Goal: Information Seeking & Learning: Learn about a topic

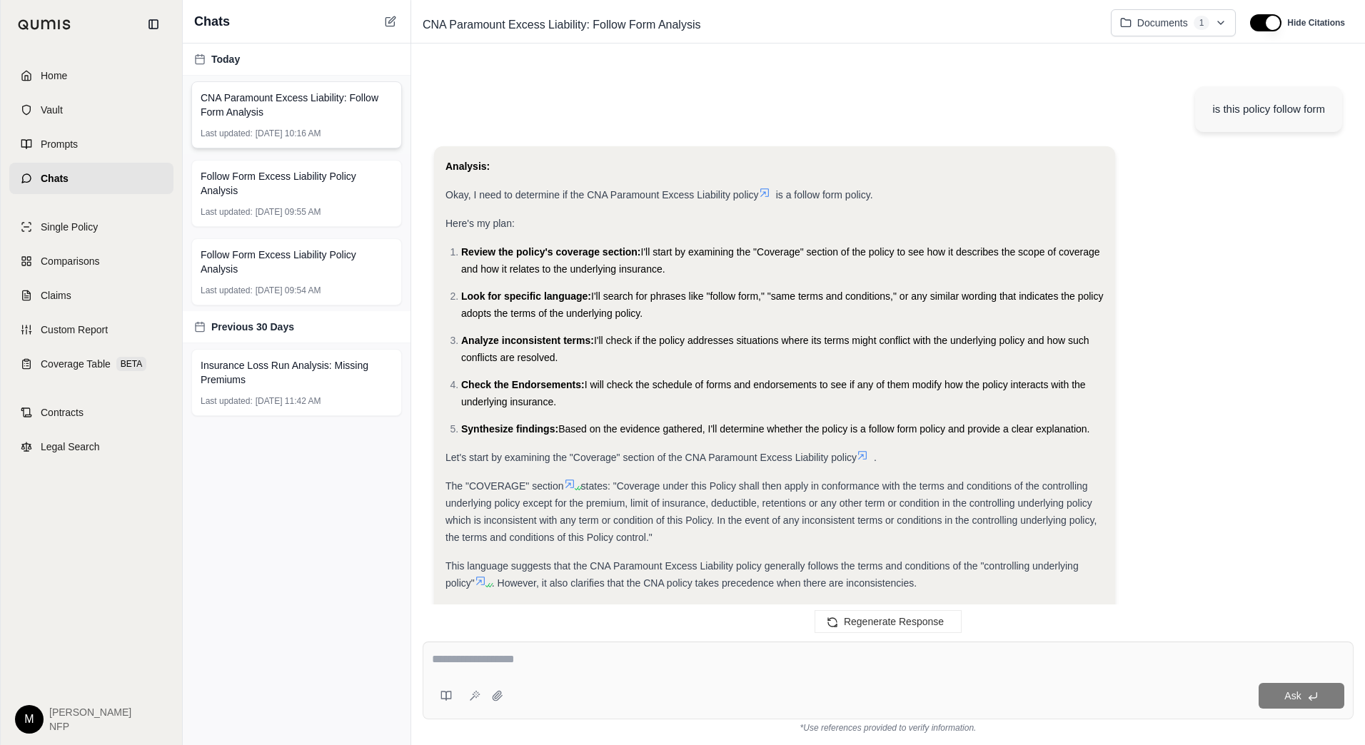
scroll to position [655, 0]
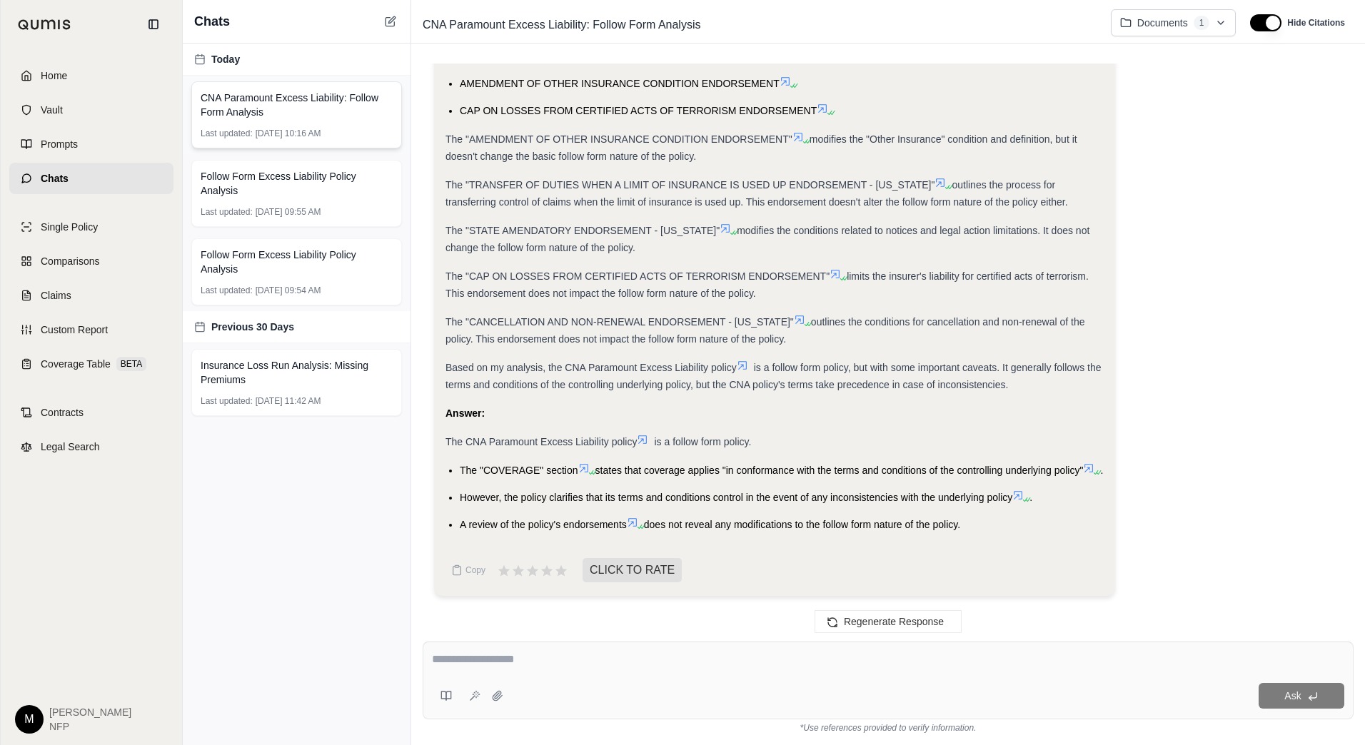
click at [277, 113] on span "CNA Paramount Excess Liability: Follow Form Analysis" at bounding box center [297, 105] width 192 height 29
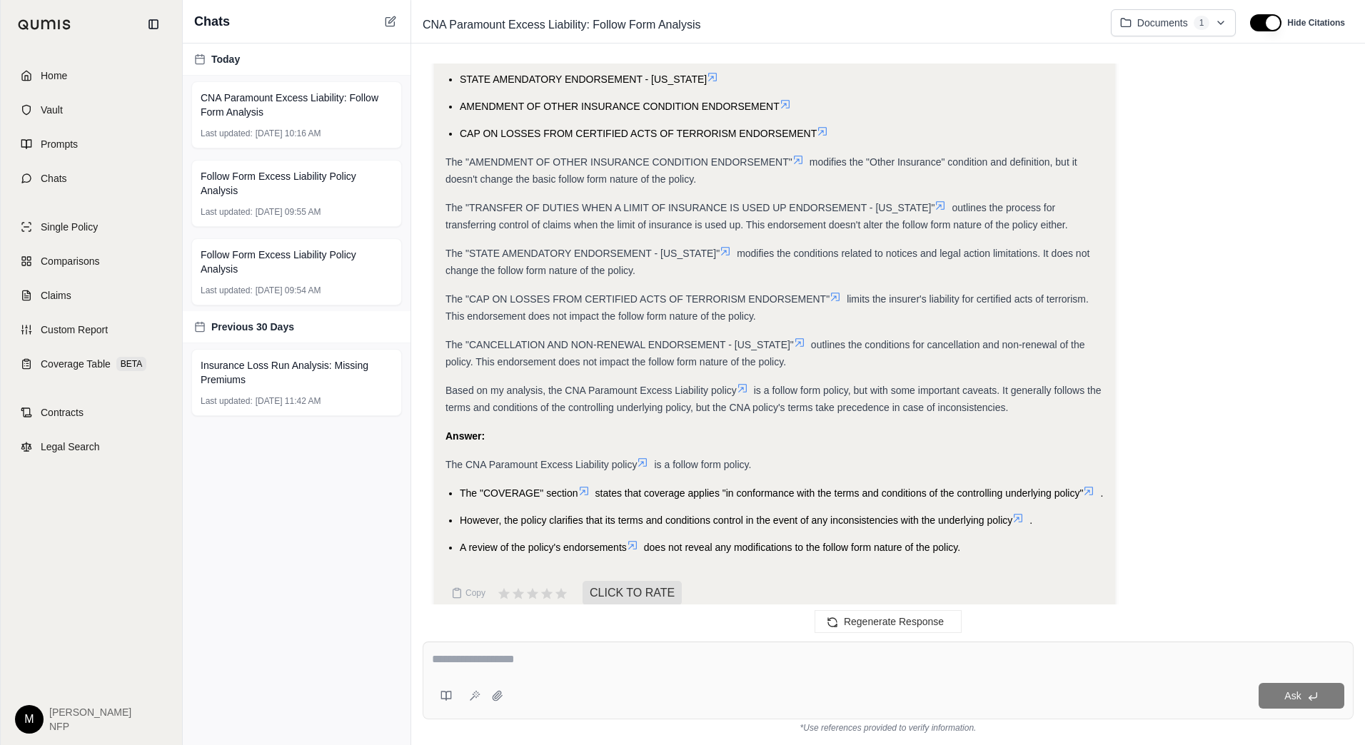
scroll to position [655, 0]
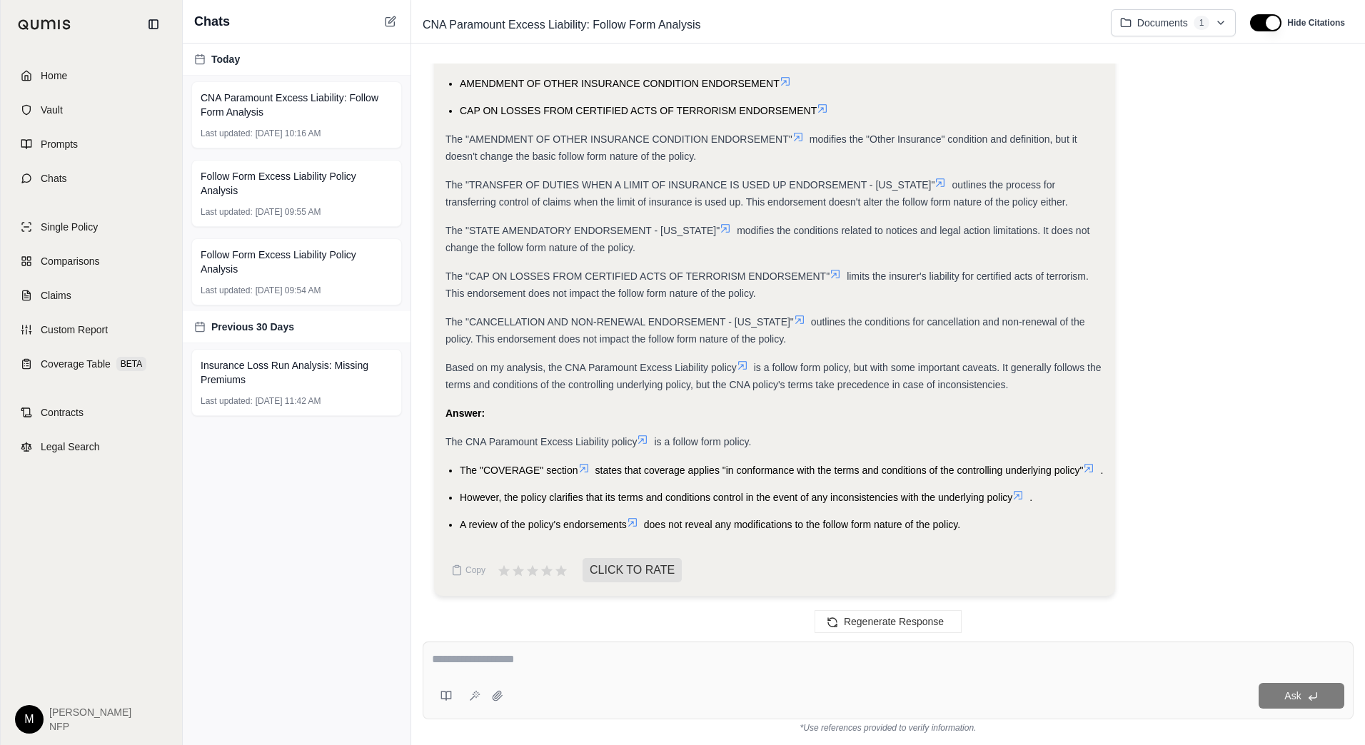
click at [549, 661] on textarea at bounding box center [888, 659] width 912 height 17
type textarea "**********"
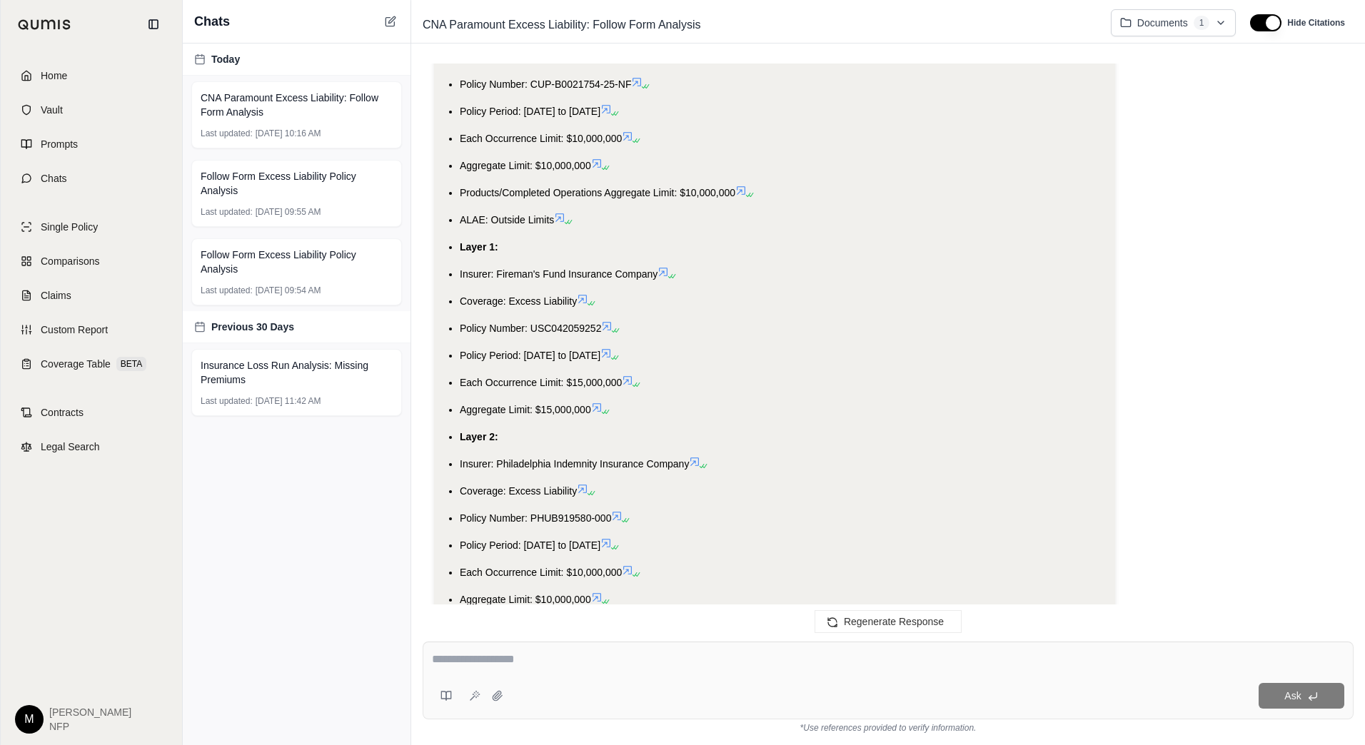
scroll to position [1711, 0]
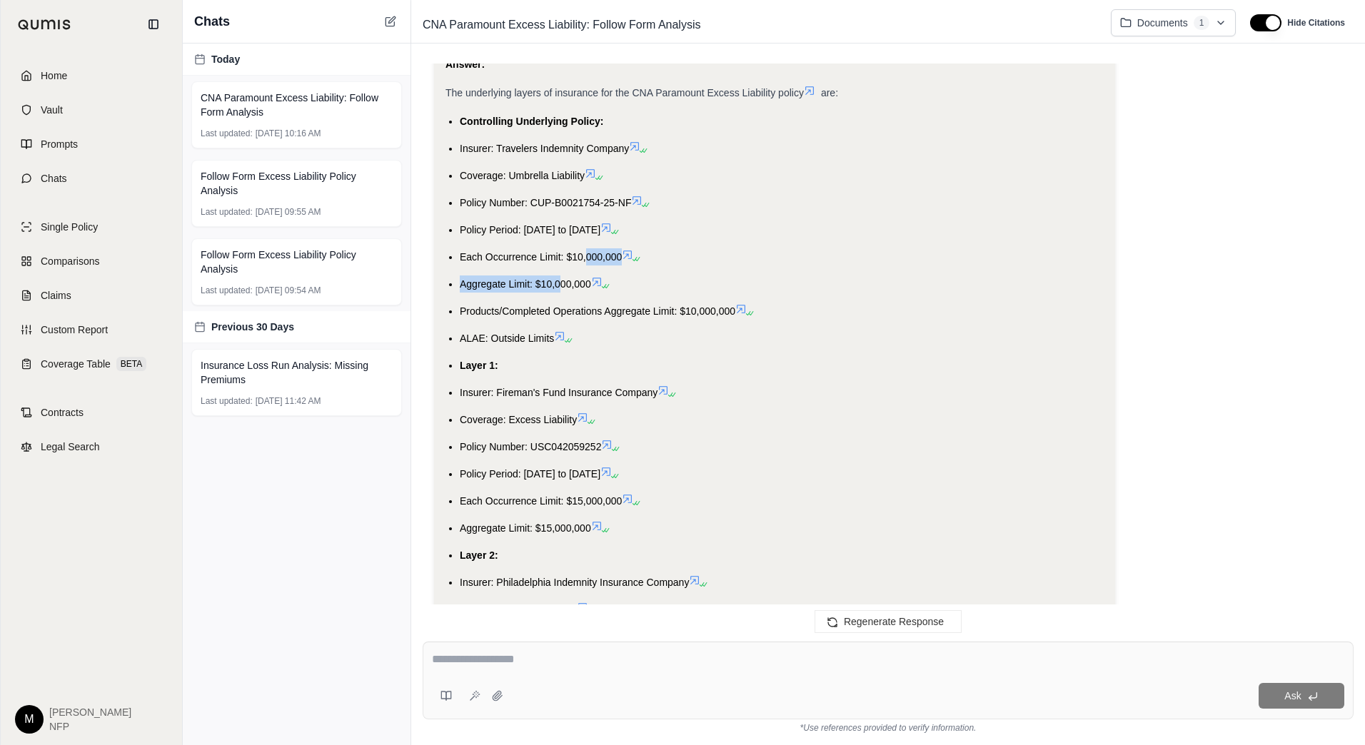
drag, startPoint x: 559, startPoint y: 298, endPoint x: 587, endPoint y: 271, distance: 38.9
click at [587, 271] on ul "Controlling Underlying Policy: Insurer: Travelers Indemnity Company Coverage: U…" at bounding box center [774, 433] width 658 height 641
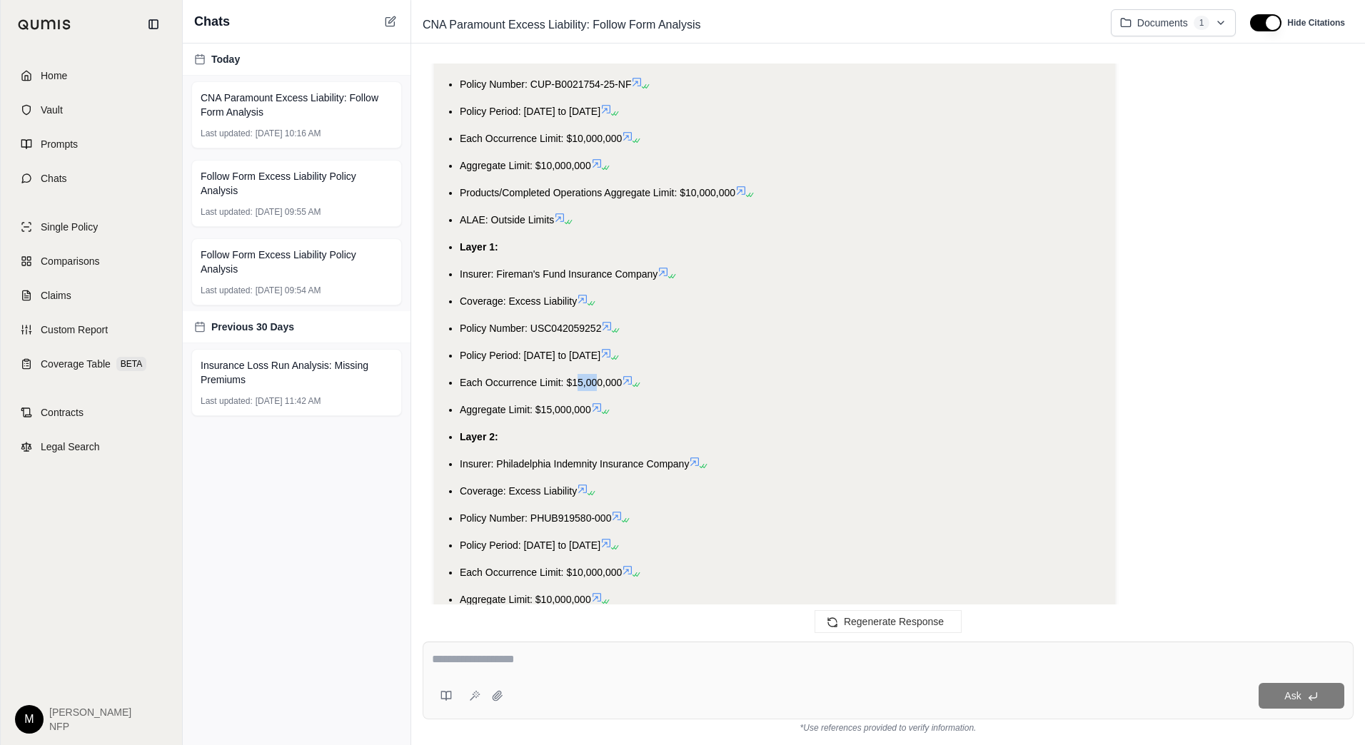
drag, startPoint x: 577, startPoint y: 393, endPoint x: 598, endPoint y: 404, distance: 23.9
click at [598, 388] on span "Each Occurrence Limit: $15,000,000" at bounding box center [541, 382] width 162 height 11
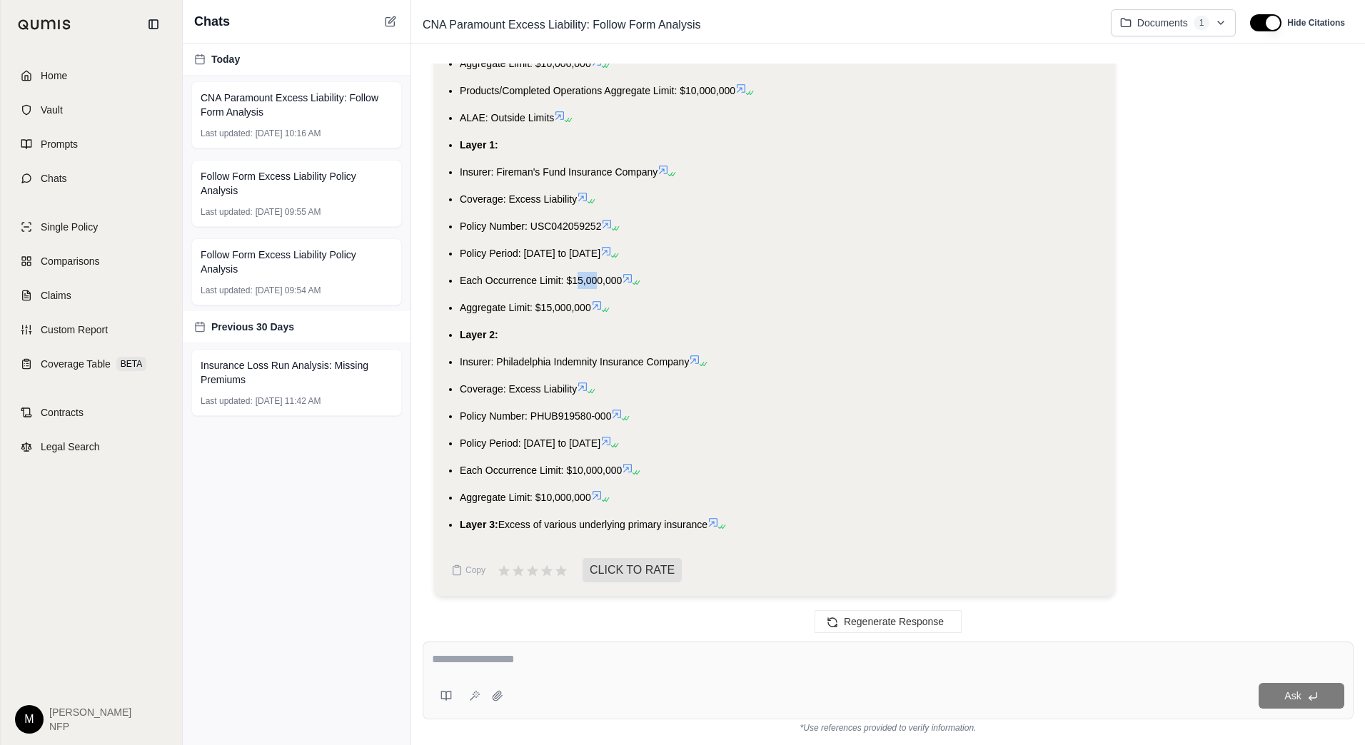
scroll to position [1949, 0]
drag, startPoint x: 569, startPoint y: 472, endPoint x: 610, endPoint y: 491, distance: 45.0
click at [610, 491] on ul "Controlling Underlying Policy: Insurer: Travelers Indemnity Company Coverage: U…" at bounding box center [774, 212] width 658 height 641
click at [339, 265] on span "Follow Form Excess Liability Policy Analysis" at bounding box center [297, 262] width 192 height 29
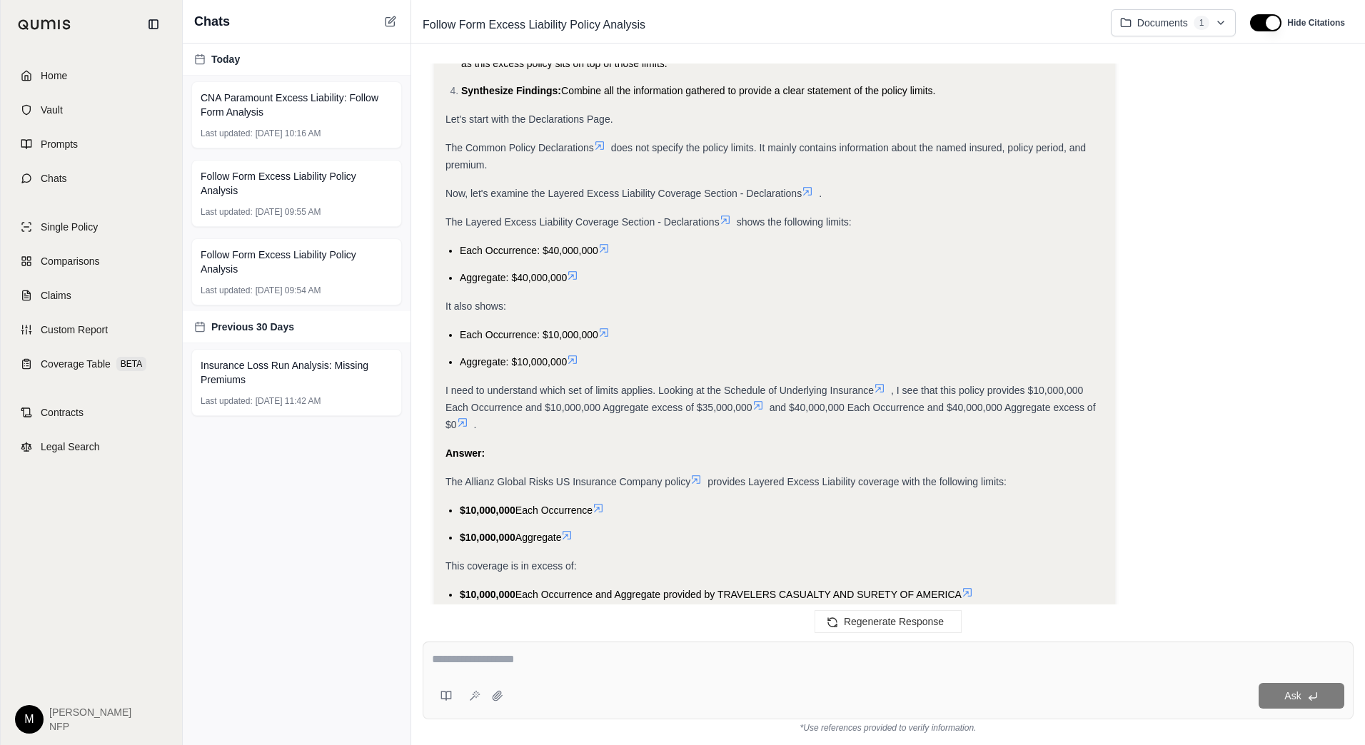
scroll to position [1905, 0]
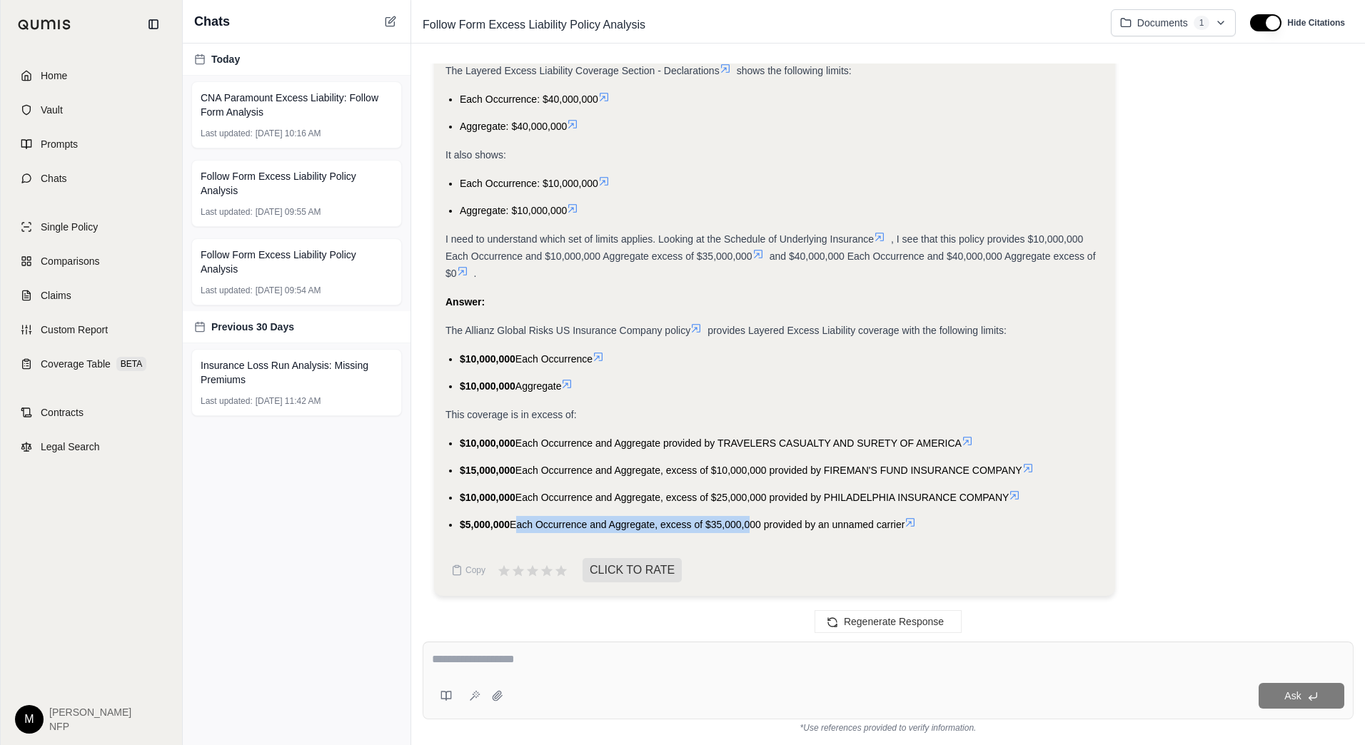
drag, startPoint x: 512, startPoint y: 525, endPoint x: 749, endPoint y: 523, distance: 237.0
click at [749, 523] on span "Each Occurrence and Aggregate, excess of $35,000,000 provided by an unnamed car…" at bounding box center [707, 524] width 395 height 11
drag, startPoint x: 749, startPoint y: 523, endPoint x: 587, endPoint y: 495, distance: 164.3
click at [612, 490] on li "$10,000,000 Each Occurrence and Aggregate, excess of $25,000,000 provided by PH…" at bounding box center [782, 497] width 644 height 17
drag, startPoint x: 463, startPoint y: 499, endPoint x: 1026, endPoint y: 498, distance: 563.3
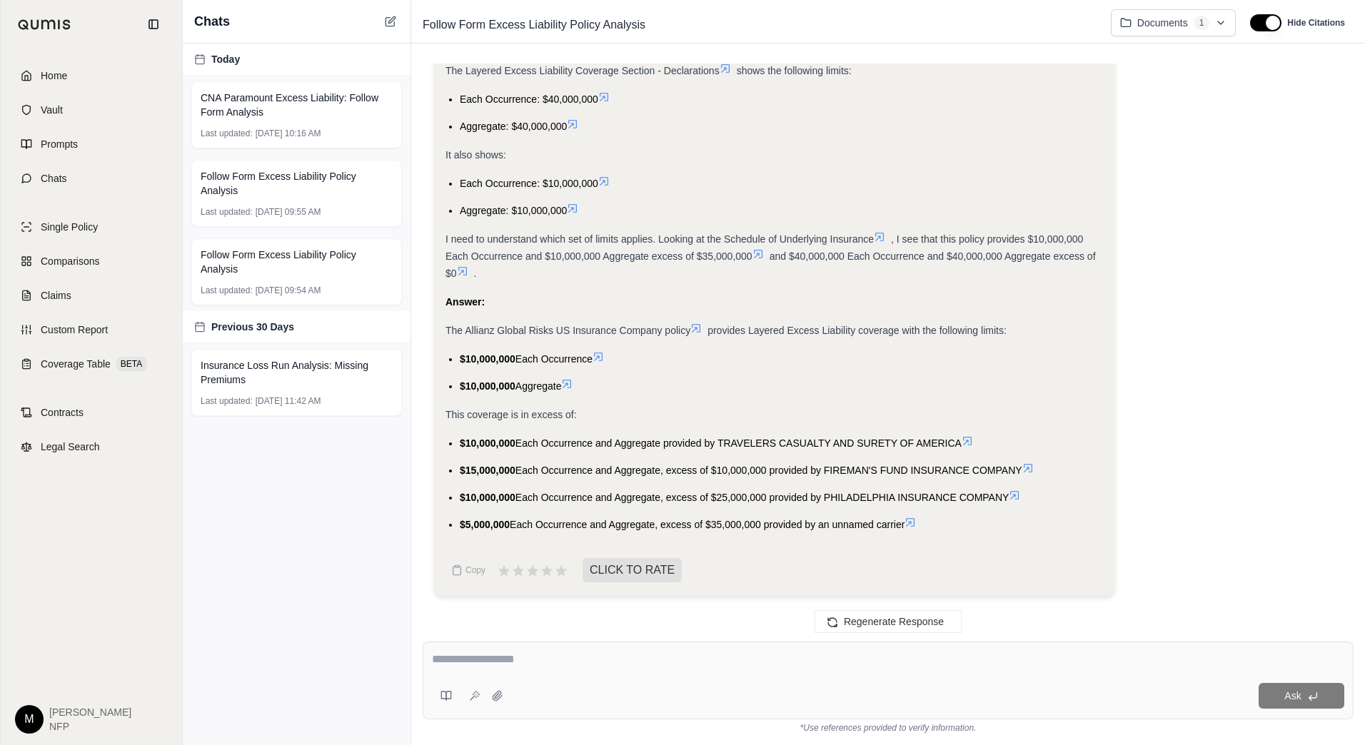
click at [1026, 498] on li "$10,000,000 Each Occurrence and Aggregate, excess of $25,000,000 provided by PH…" at bounding box center [782, 497] width 644 height 17
click at [298, 266] on span "Follow Form Excess Liability Policy Analysis" at bounding box center [297, 262] width 192 height 29
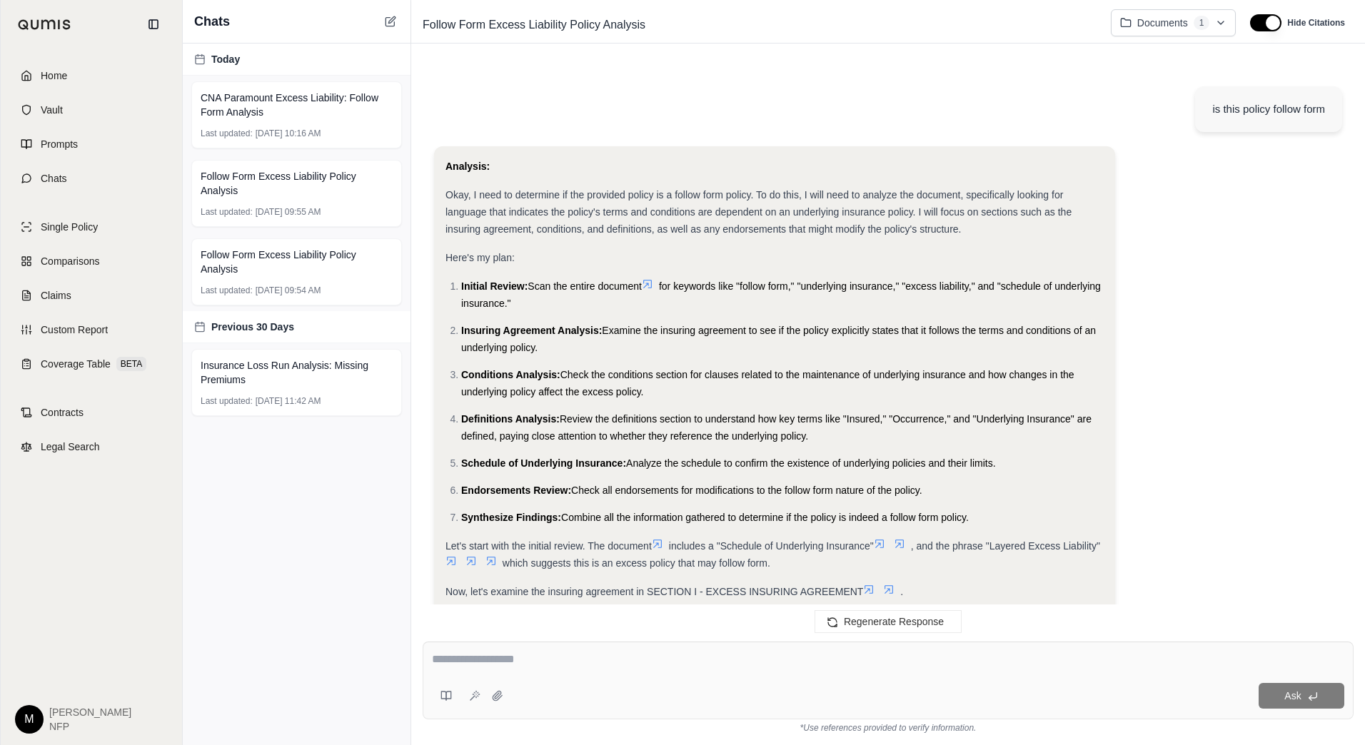
scroll to position [1788, 0]
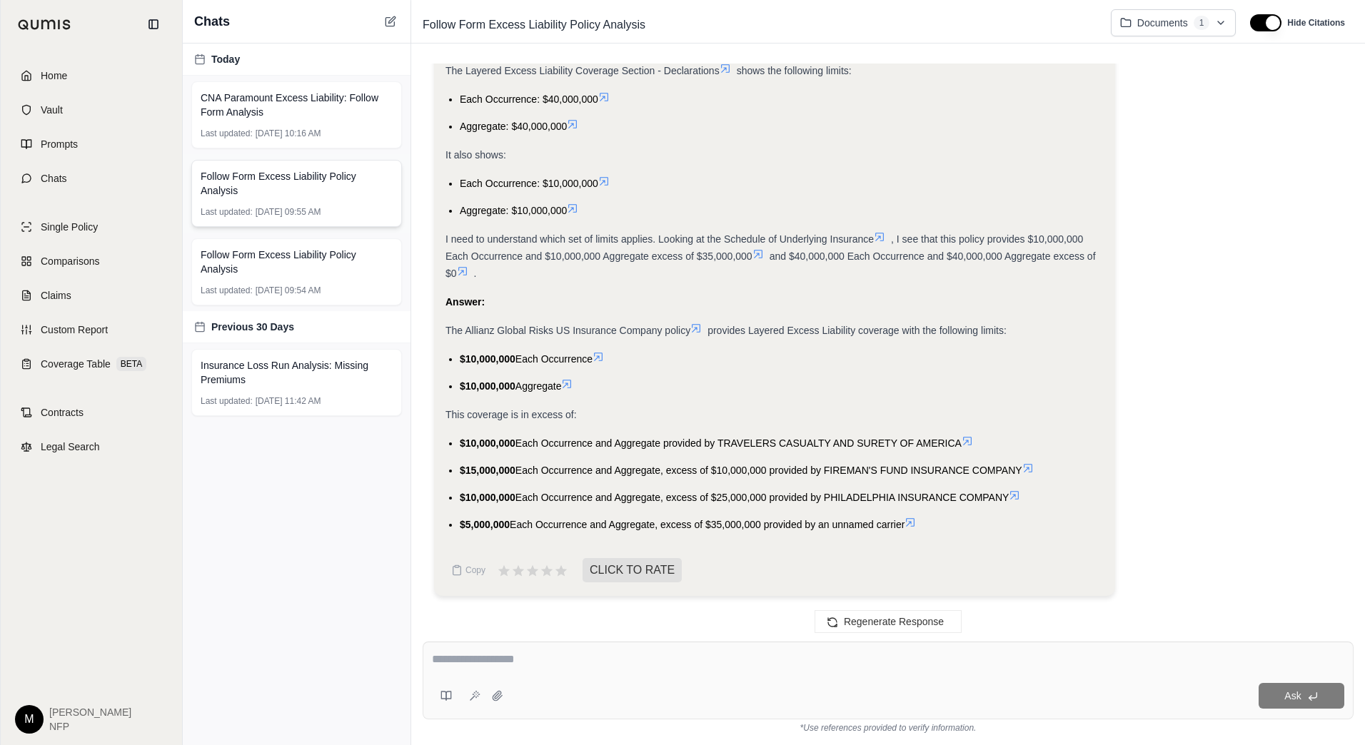
click at [271, 208] on span "[DATE] 09:55 AM" at bounding box center [289, 211] width 66 height 11
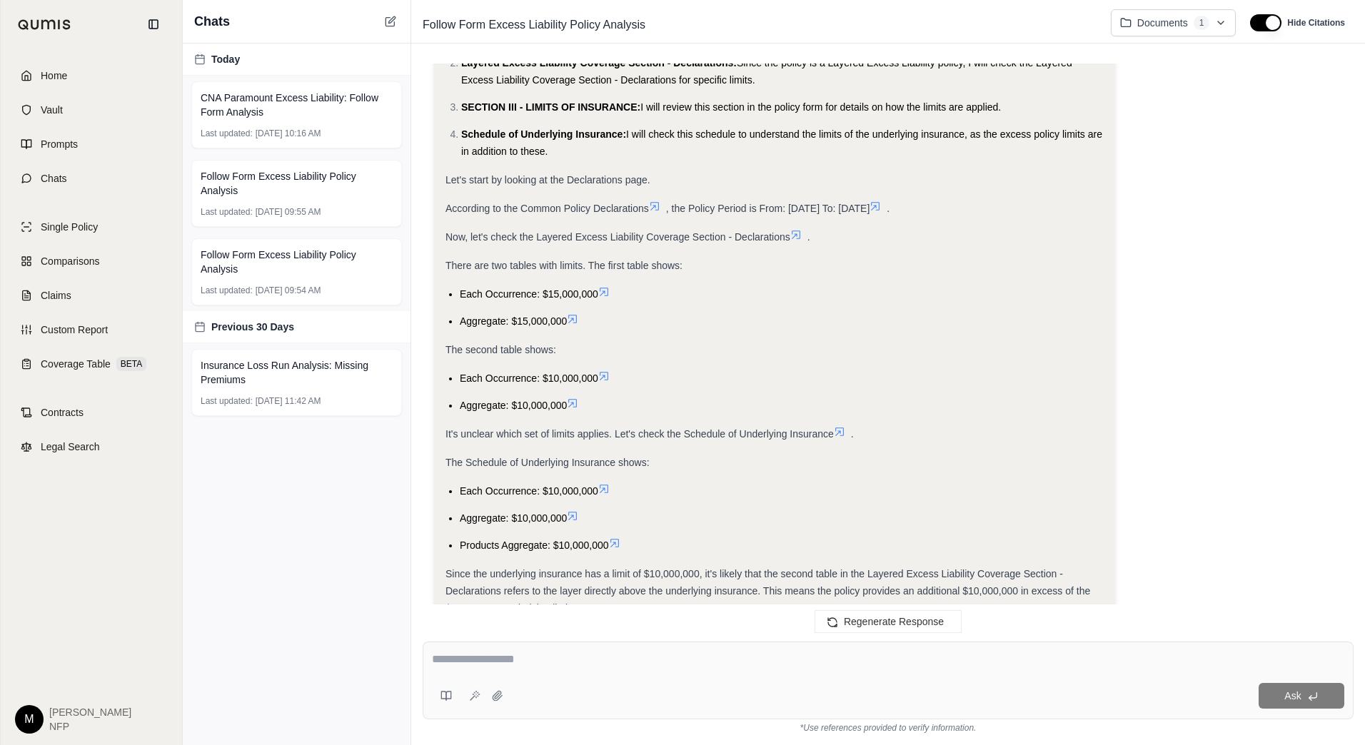
scroll to position [1502, 0]
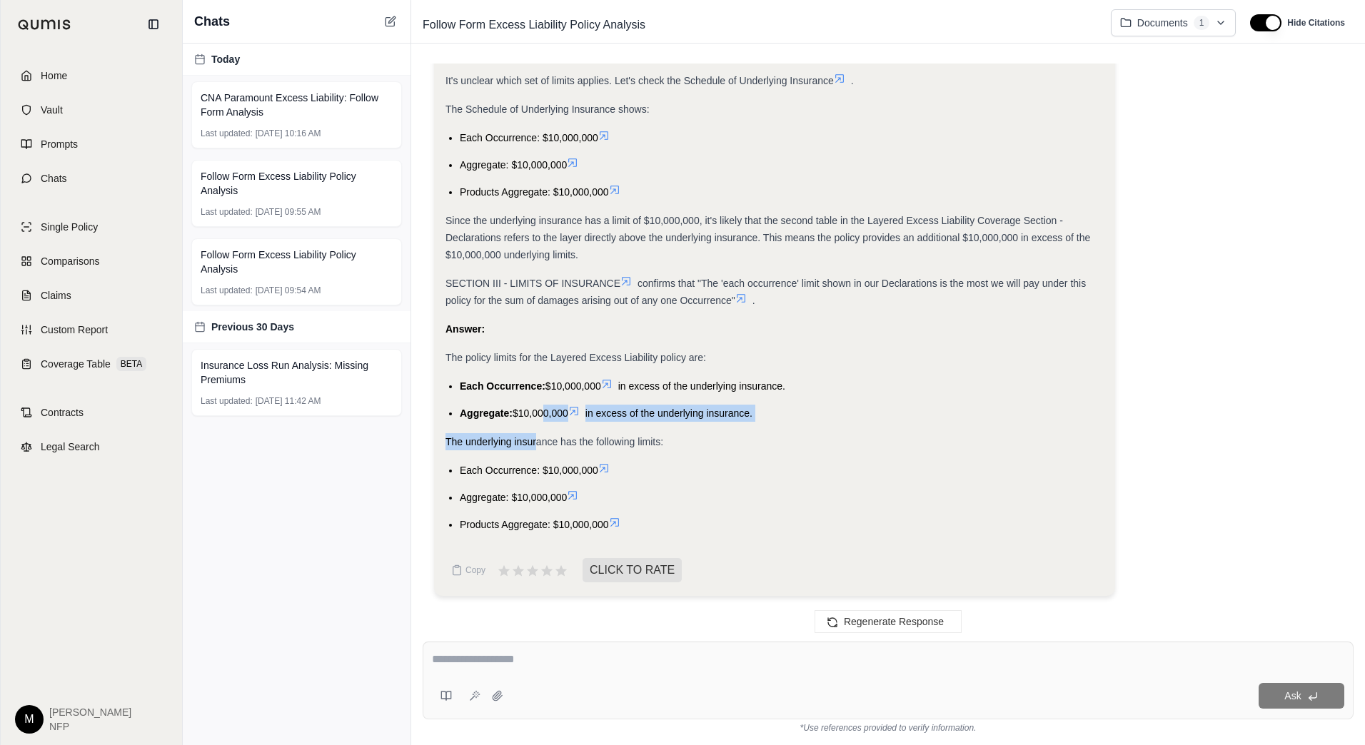
drag, startPoint x: 536, startPoint y: 423, endPoint x: 535, endPoint y: 433, distance: 9.3
click at [535, 433] on div "Analysis: Okay, I need to find the policy limits for the "25 26 XLIC POL 050125…" at bounding box center [774, 60] width 658 height 945
drag, startPoint x: 535, startPoint y: 433, endPoint x: 533, endPoint y: 455, distance: 22.3
click at [533, 455] on div "Analysis: Okay, I need to find the policy limits for the "25 26 XLIC POL 050125…" at bounding box center [774, 60] width 658 height 945
click at [261, 131] on span "[DATE] 10:16 AM" at bounding box center [289, 133] width 66 height 11
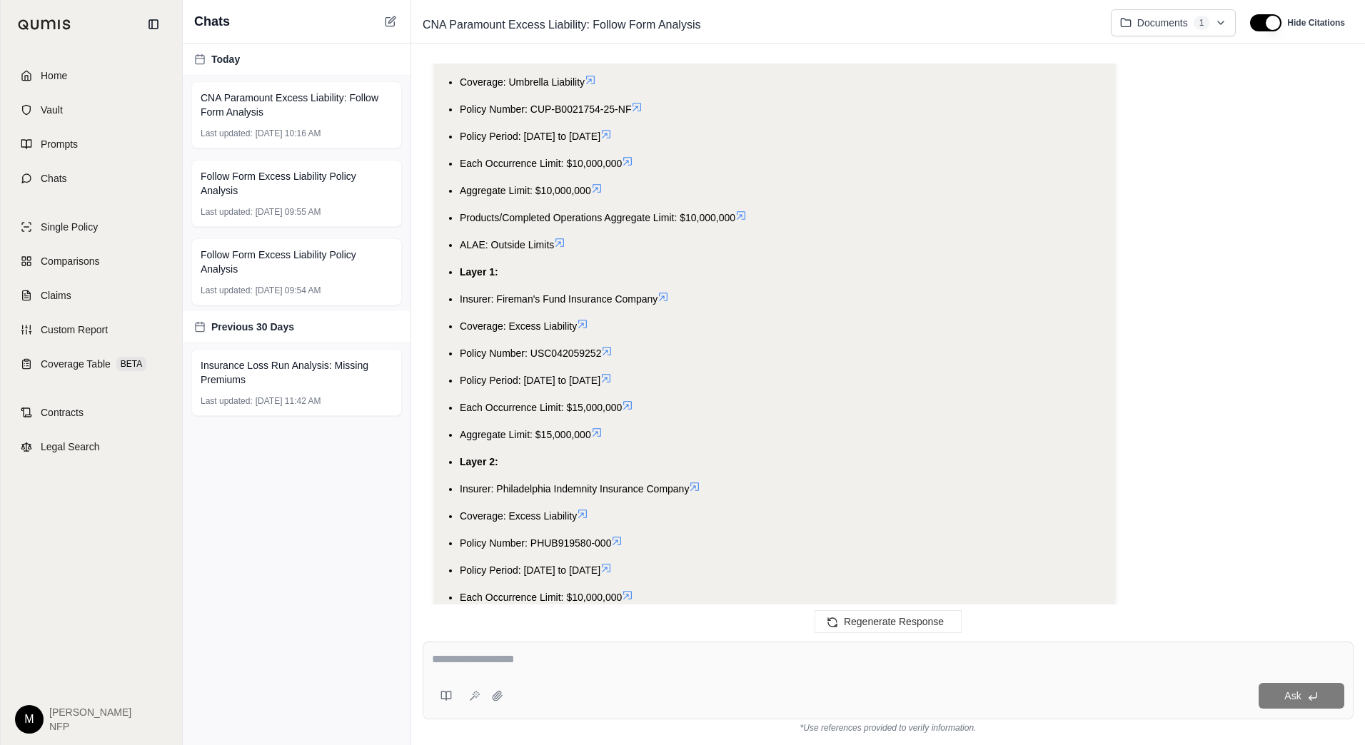
scroll to position [1949, 0]
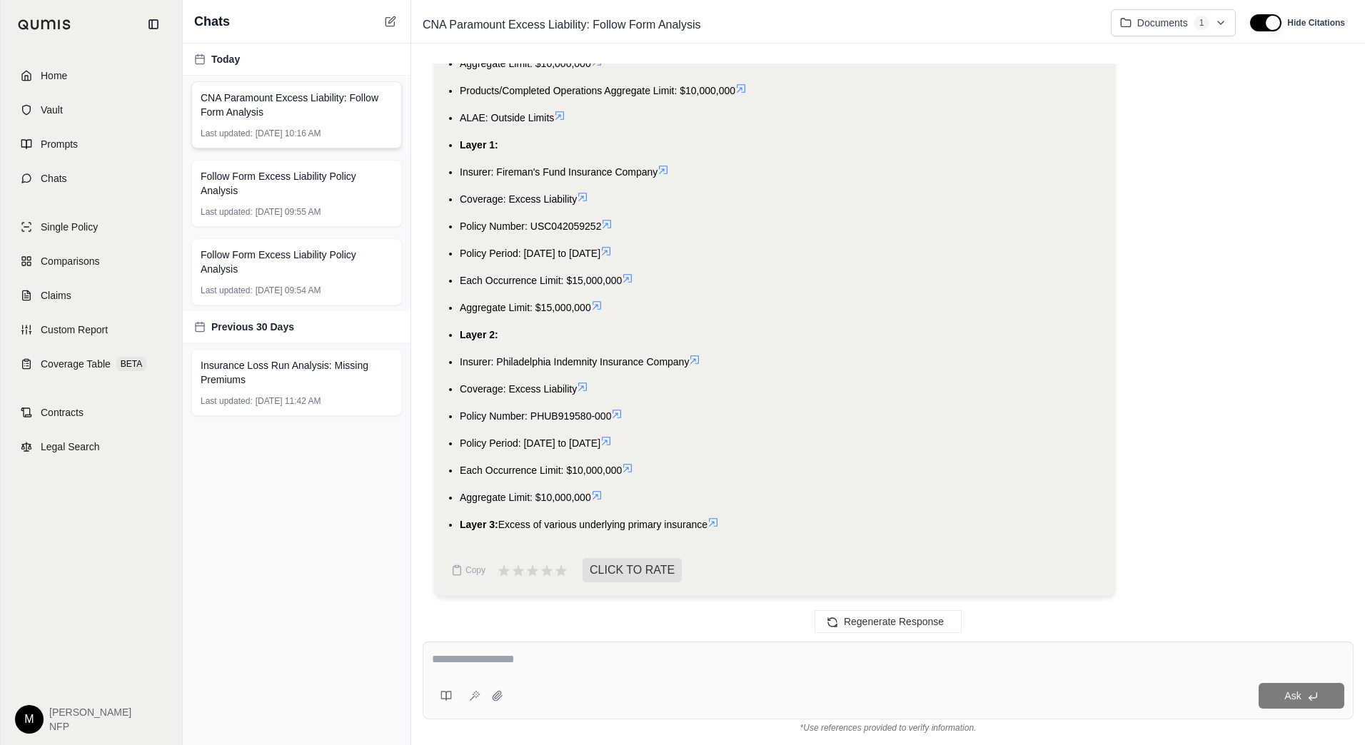
click at [316, 109] on span "CNA Paramount Excess Liability: Follow Form Analysis" at bounding box center [297, 105] width 192 height 29
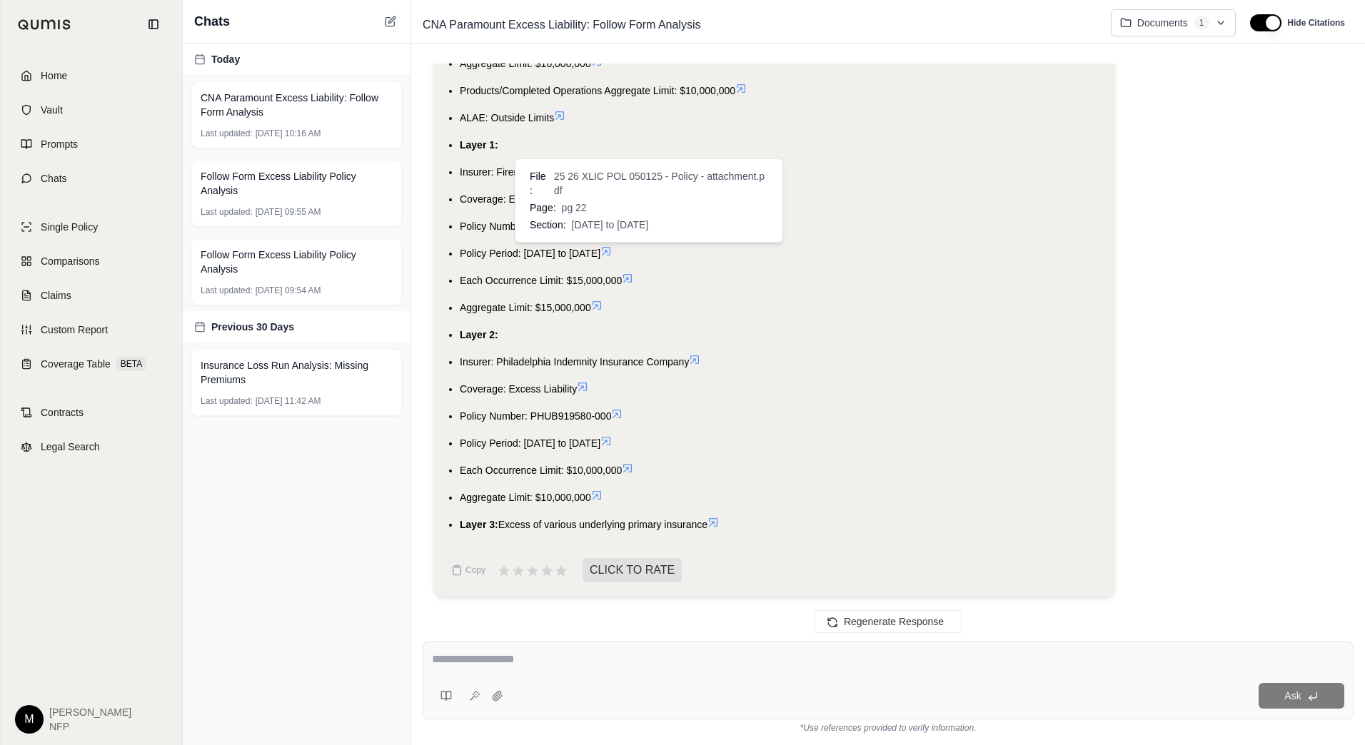
scroll to position [1830, 0]
